Goal: Information Seeking & Learning: Find specific fact

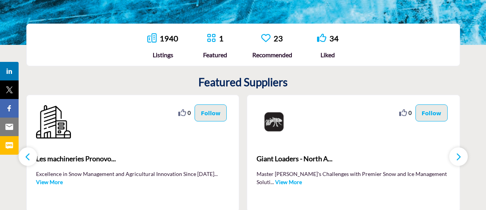
scroll to position [133, 0]
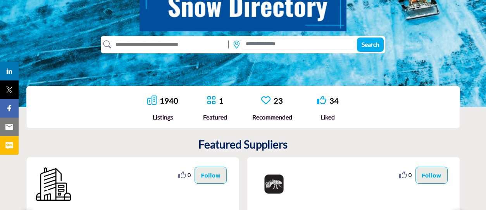
click at [169, 98] on link "1940" at bounding box center [169, 100] width 19 height 9
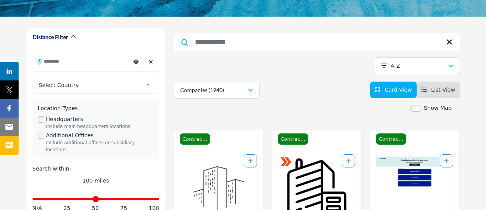
scroll to position [116, 0]
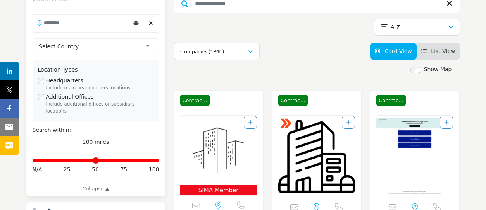
click at [145, 47] on link "Select Country" at bounding box center [94, 47] width 117 height 10
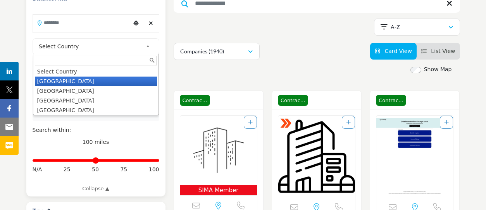
click at [81, 82] on li "United States" at bounding box center [96, 82] width 122 height 10
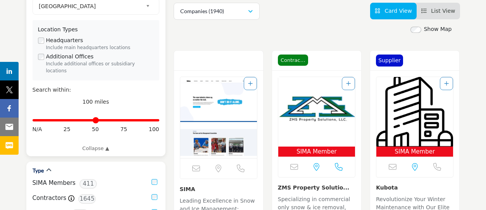
scroll to position [155, 0]
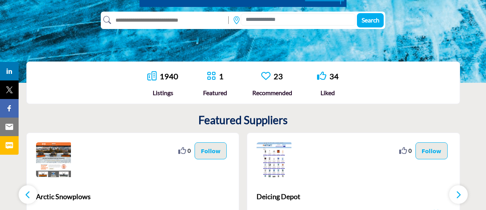
scroll to position [133, 0]
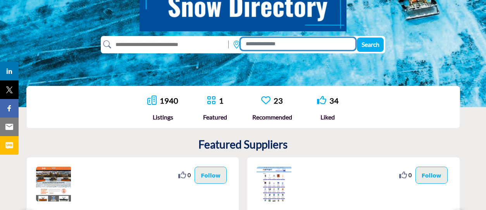
click at [281, 45] on input at bounding box center [298, 44] width 115 height 12
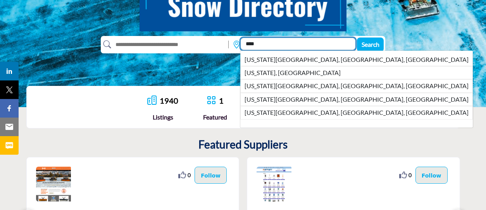
type input "****"
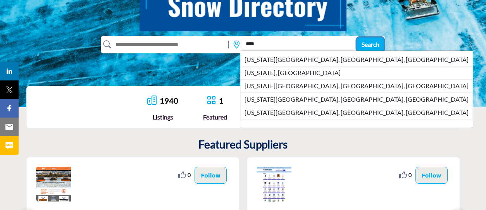
click at [371, 48] on span "Search" at bounding box center [371, 44] width 18 height 7
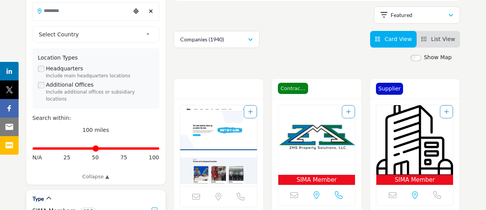
scroll to position [116, 0]
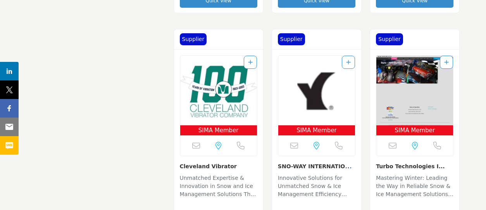
scroll to position [1899, 0]
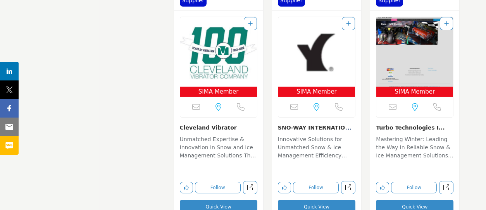
click at [232, 48] on img "Open Listing in new tab" at bounding box center [218, 52] width 77 height 70
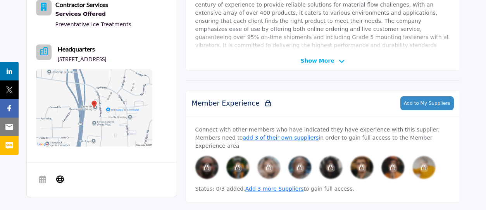
scroll to position [271, 0]
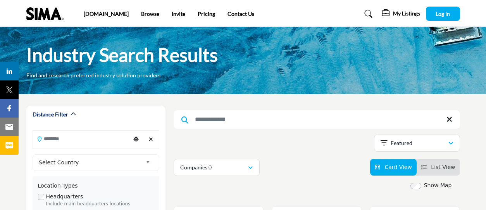
scroll to position [1889, 0]
